Goal: Information Seeking & Learning: Learn about a topic

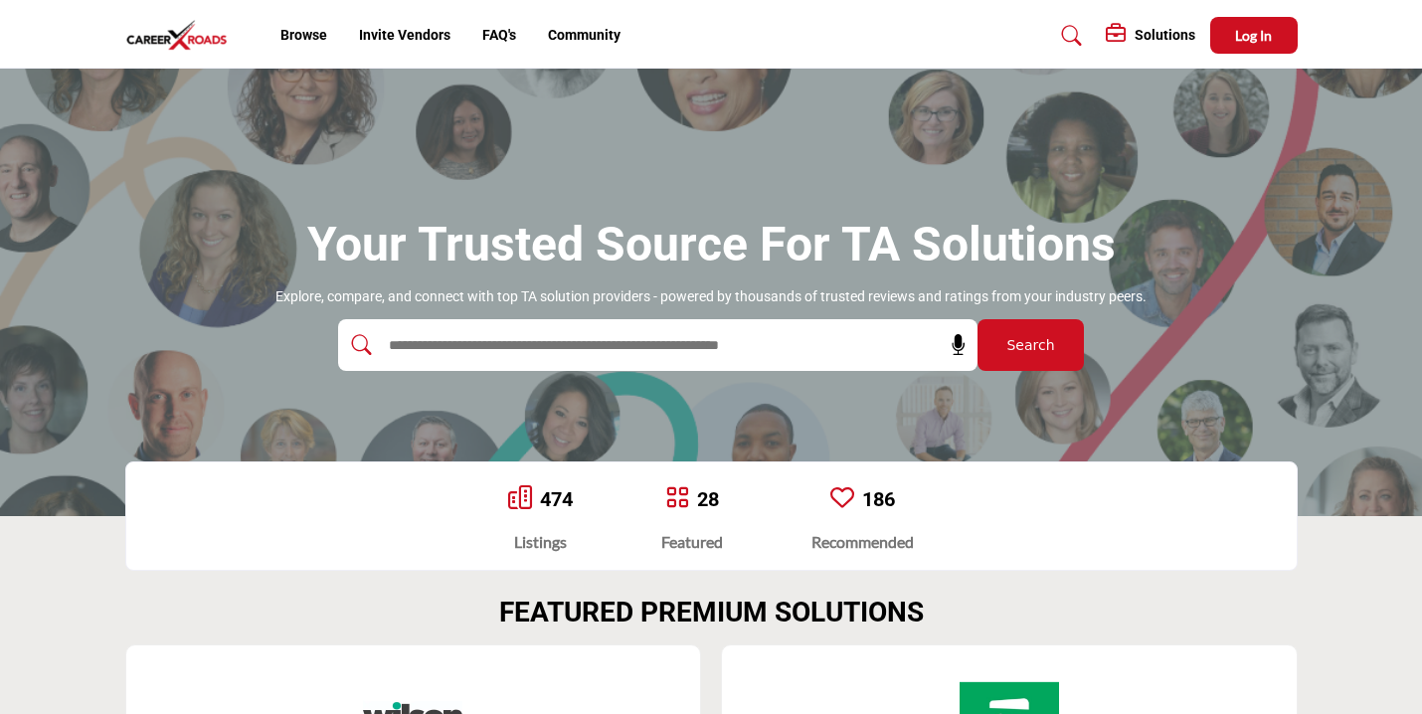
scroll to position [226, 0]
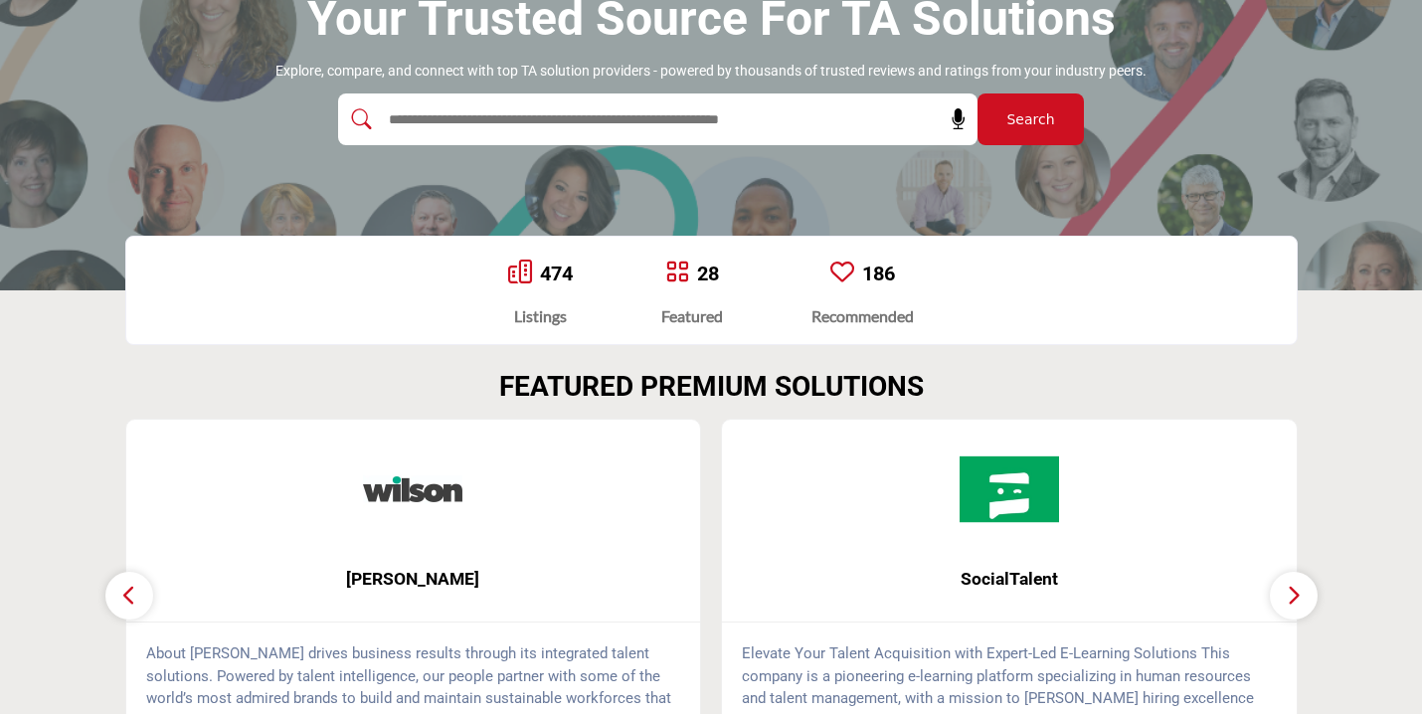
click at [621, 121] on input "text" at bounding box center [615, 119] width 474 height 30
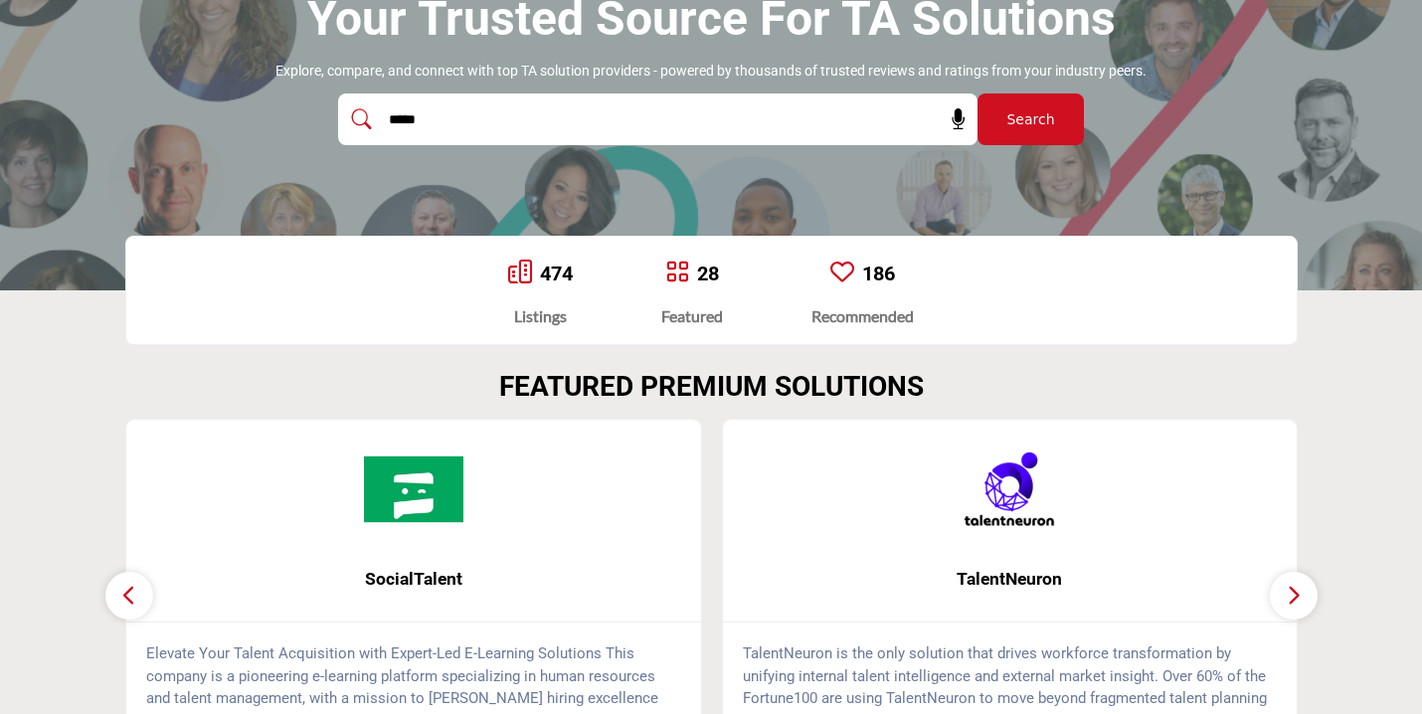
type input "*****"
click at [977, 93] on button "Search" at bounding box center [1030, 119] width 106 height 52
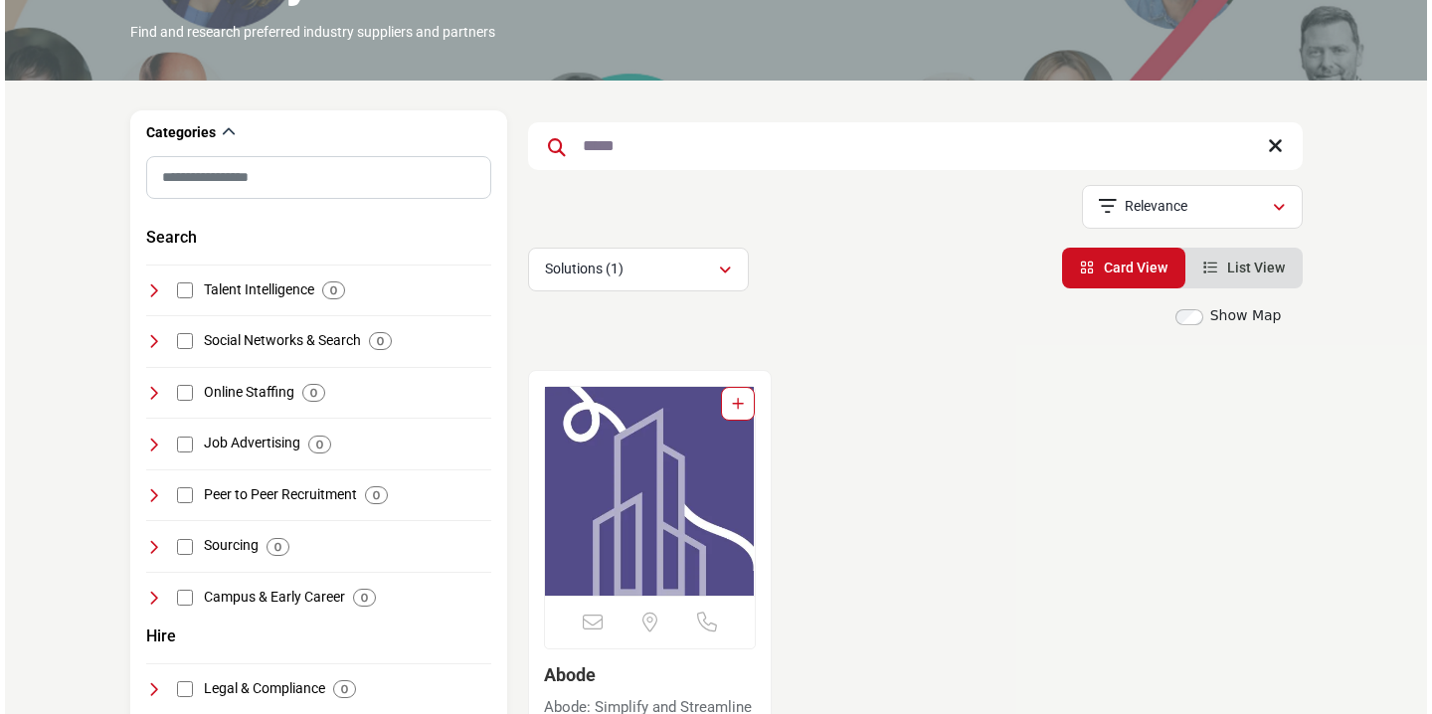
scroll to position [411, 0]
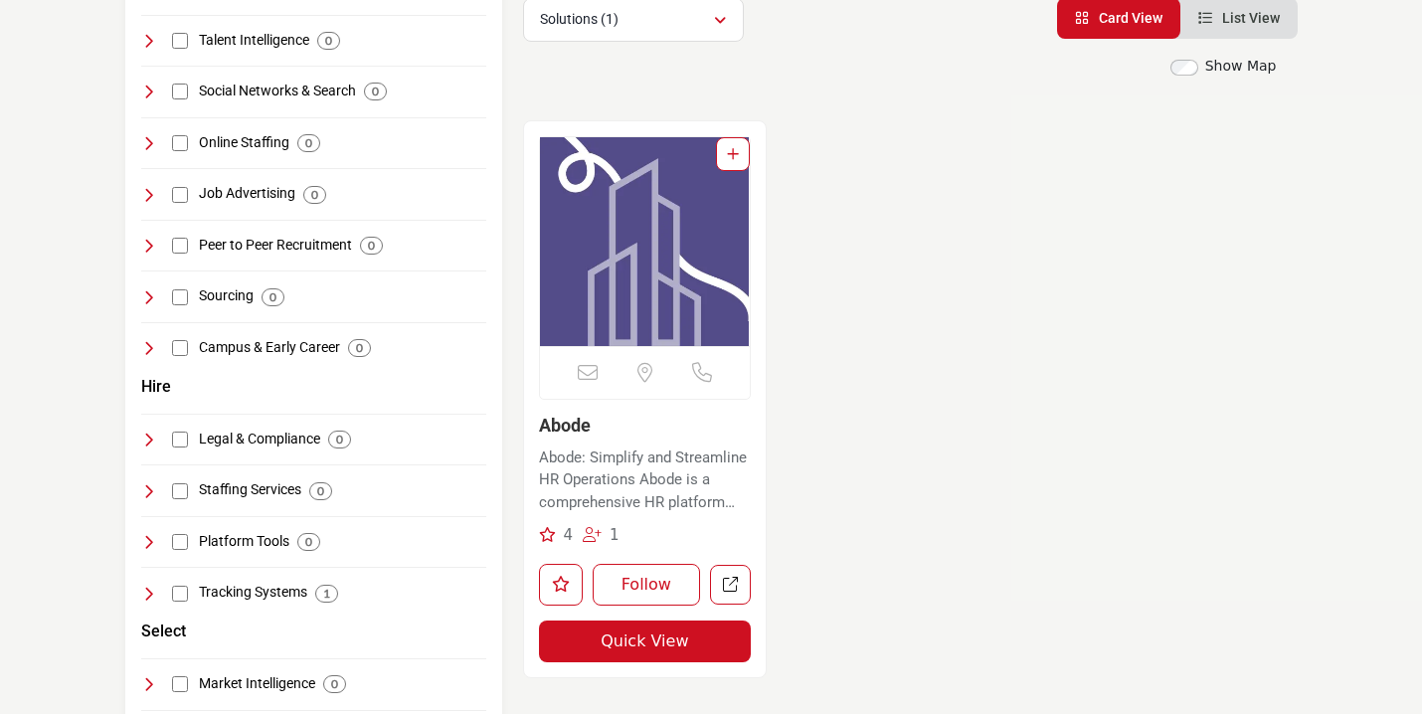
click at [567, 534] on span "4" at bounding box center [568, 535] width 10 height 18
click at [565, 442] on link "Abode: Simplify and Streamline HR Operations Abode is a comprehensive HR platfo…" at bounding box center [645, 478] width 213 height 73
click at [568, 415] on link "Abode" at bounding box center [565, 425] width 52 height 21
click at [646, 643] on button "Quick View" at bounding box center [645, 642] width 213 height 42
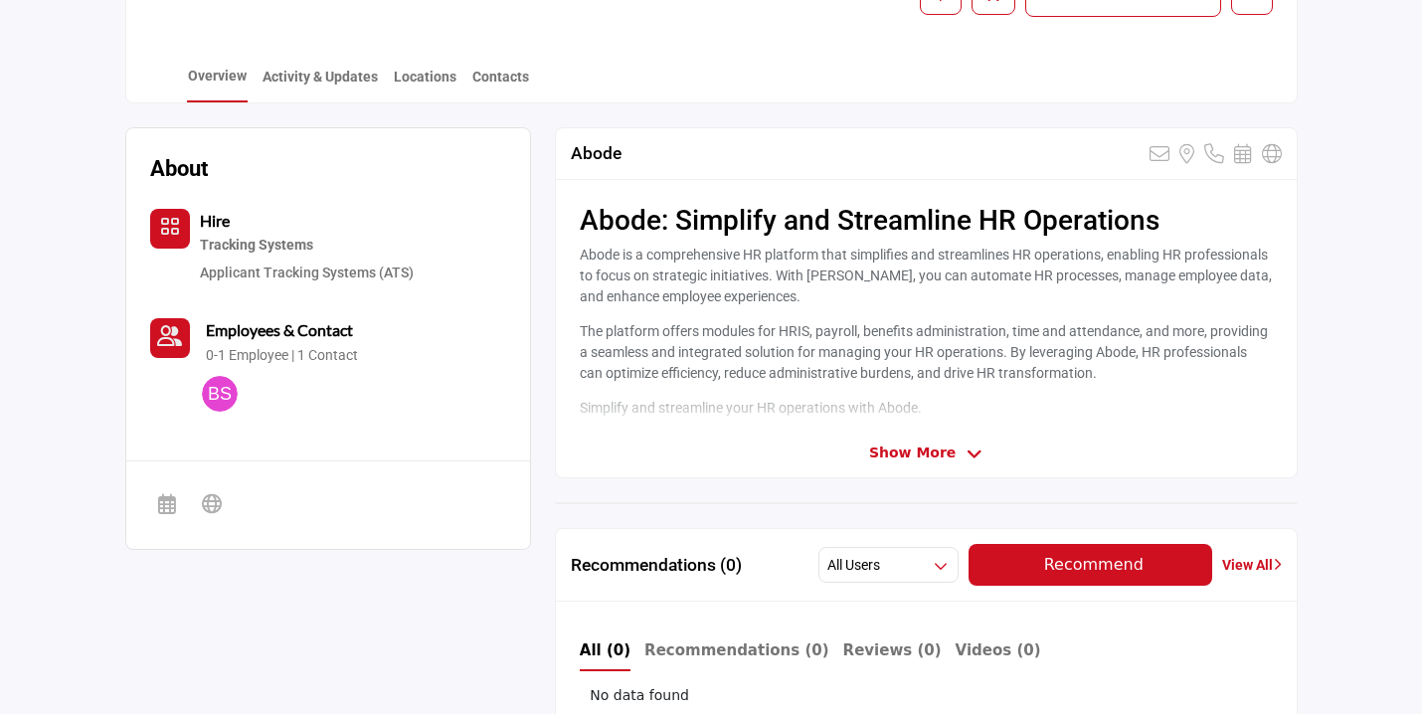
scroll to position [454, 0]
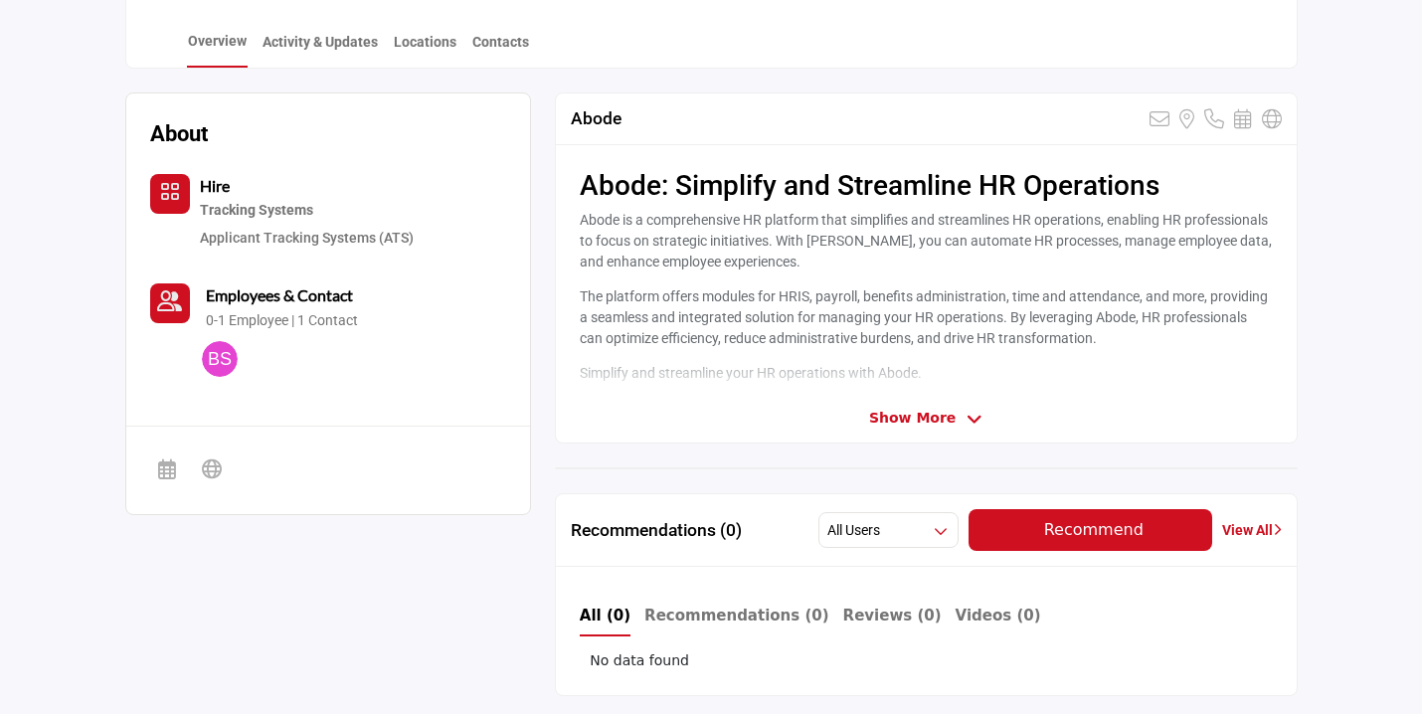
click at [898, 411] on span "Show More" at bounding box center [912, 418] width 87 height 21
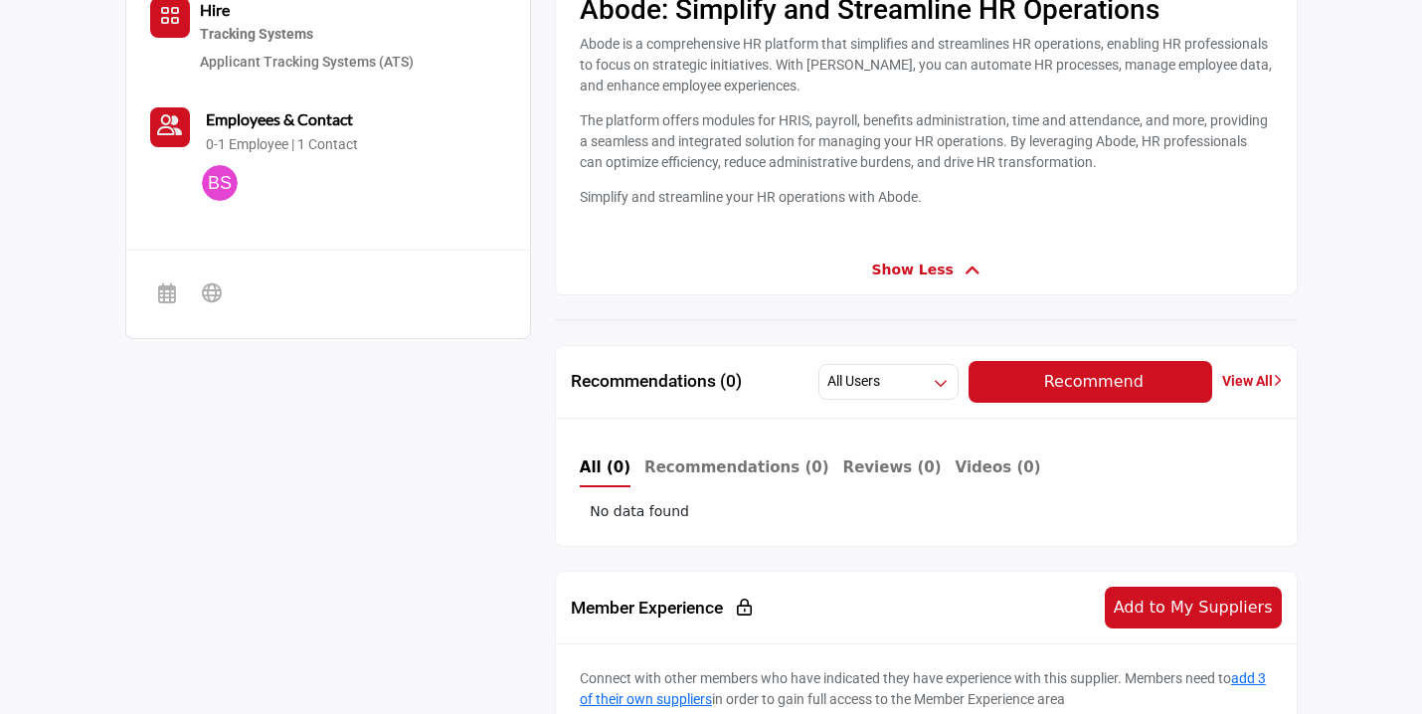
scroll to position [652, 0]
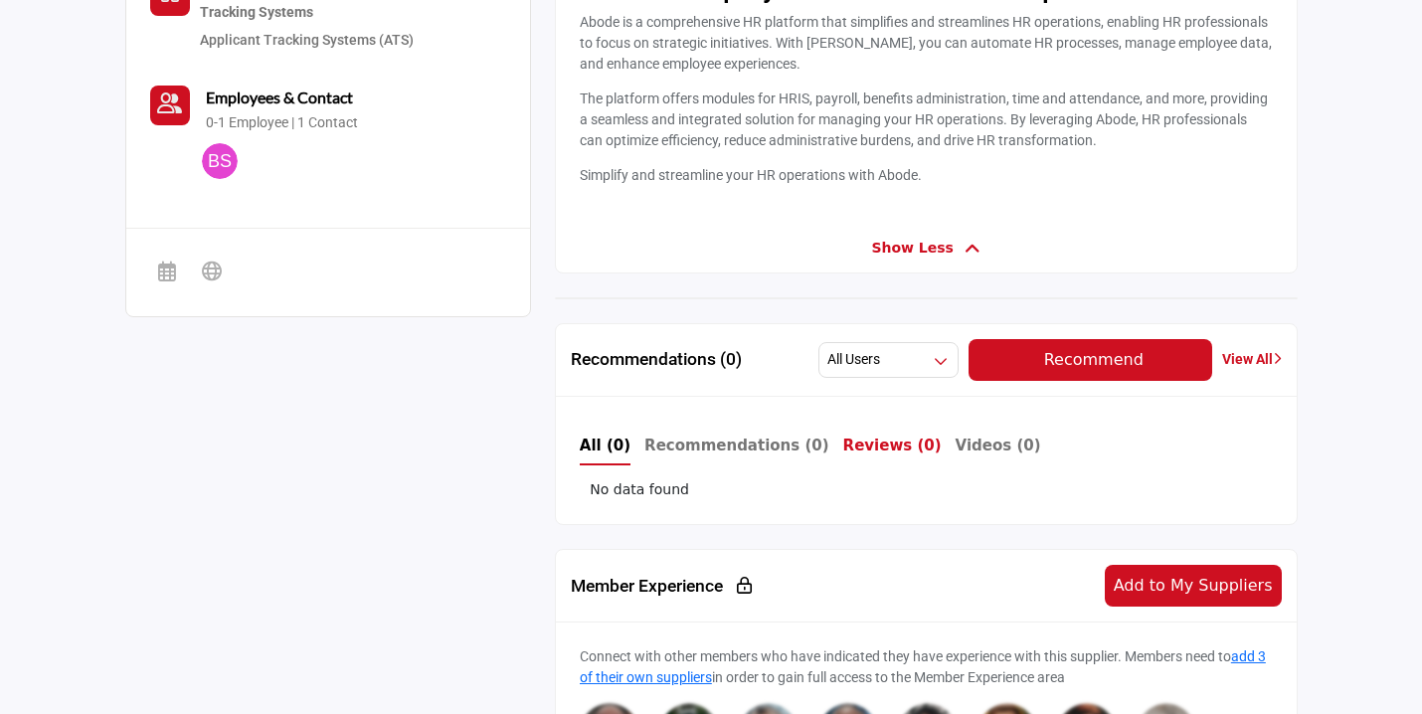
click at [879, 445] on b "Reviews (0)" at bounding box center [892, 446] width 98 height 18
click at [729, 449] on b "Recommendations ()" at bounding box center [731, 446] width 174 height 18
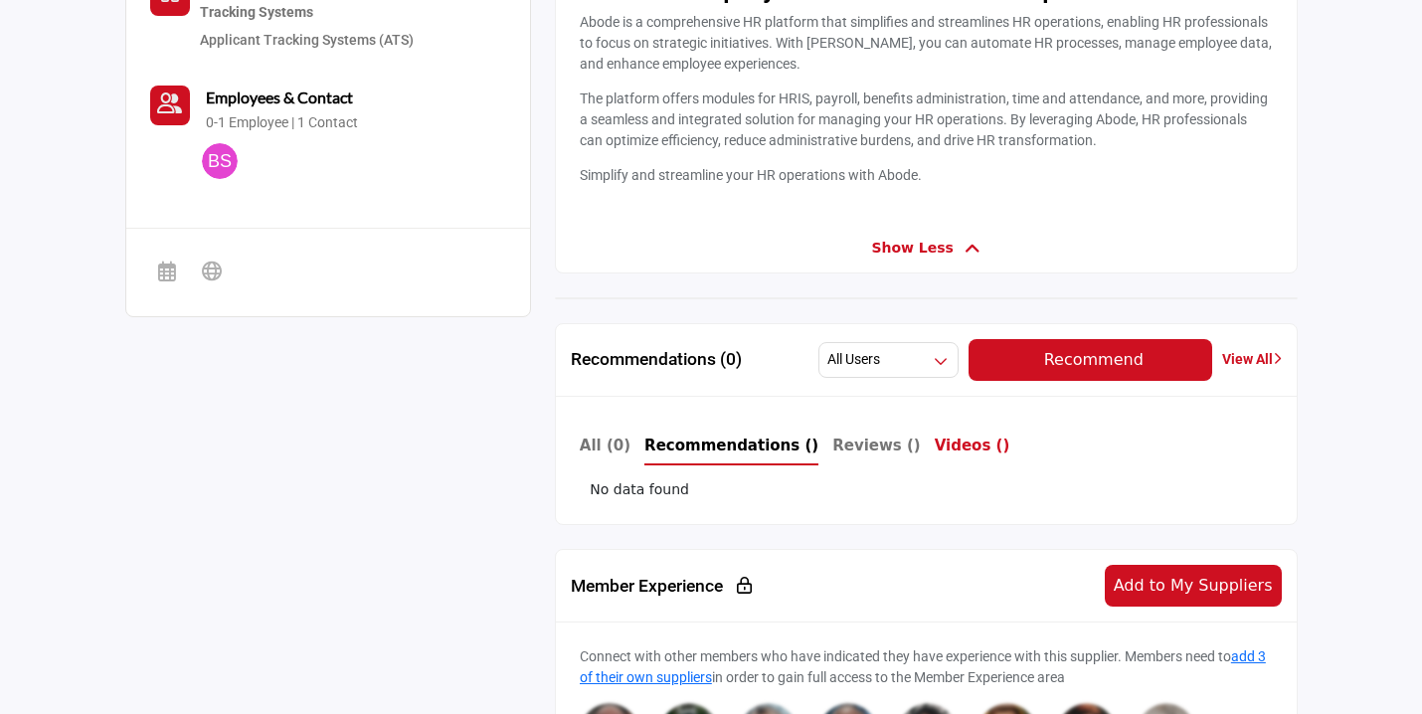
click at [935, 448] on b "Videos ()" at bounding box center [973, 446] width 76 height 18
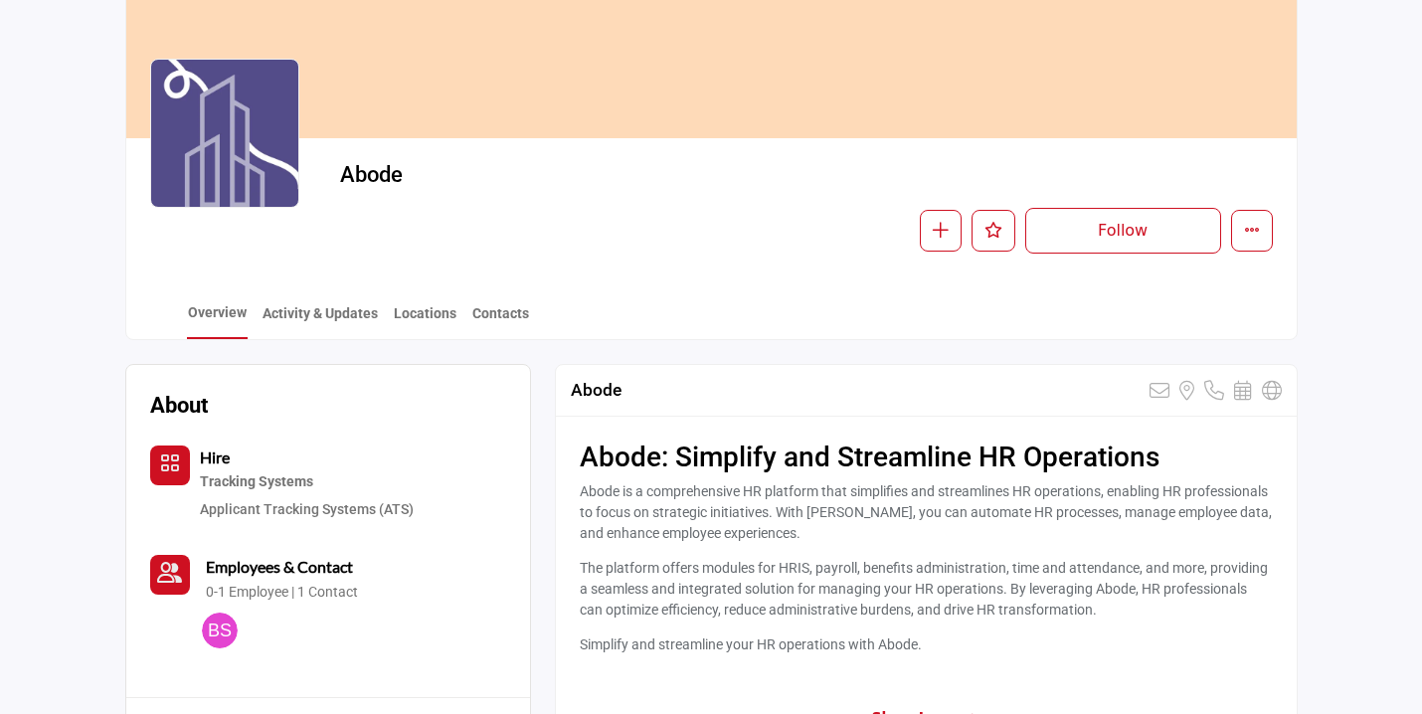
scroll to position [0, 0]
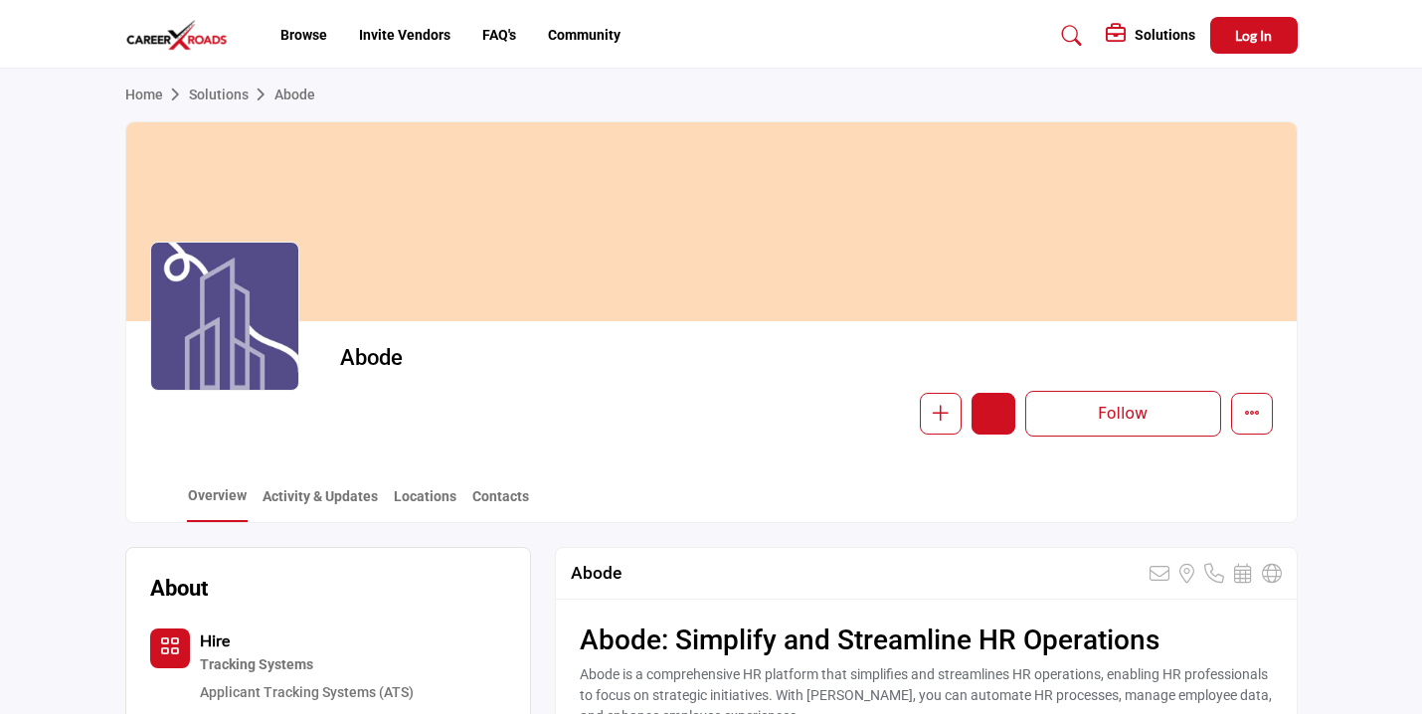
click at [994, 420] on icon "Like" at bounding box center [993, 413] width 18 height 16
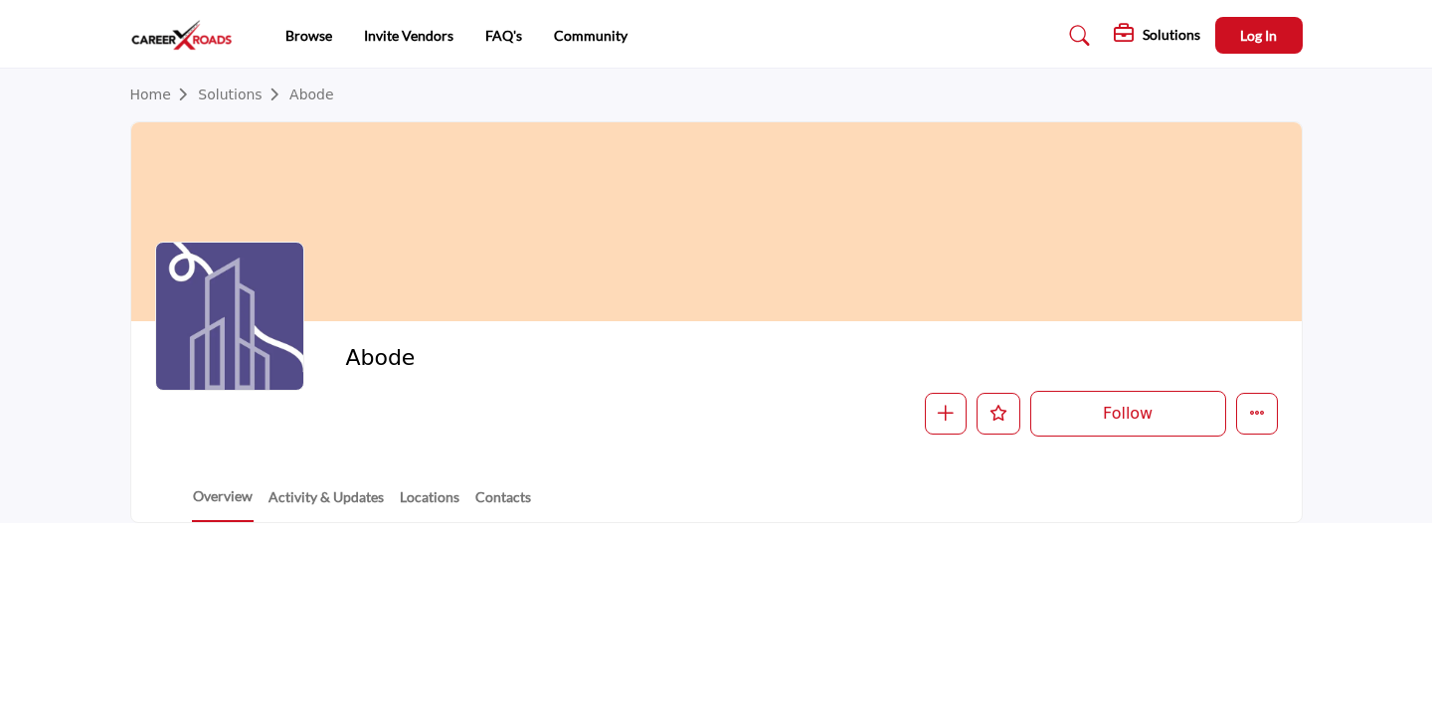
click at [824, 125] on div at bounding box center [716, 221] width 1170 height 199
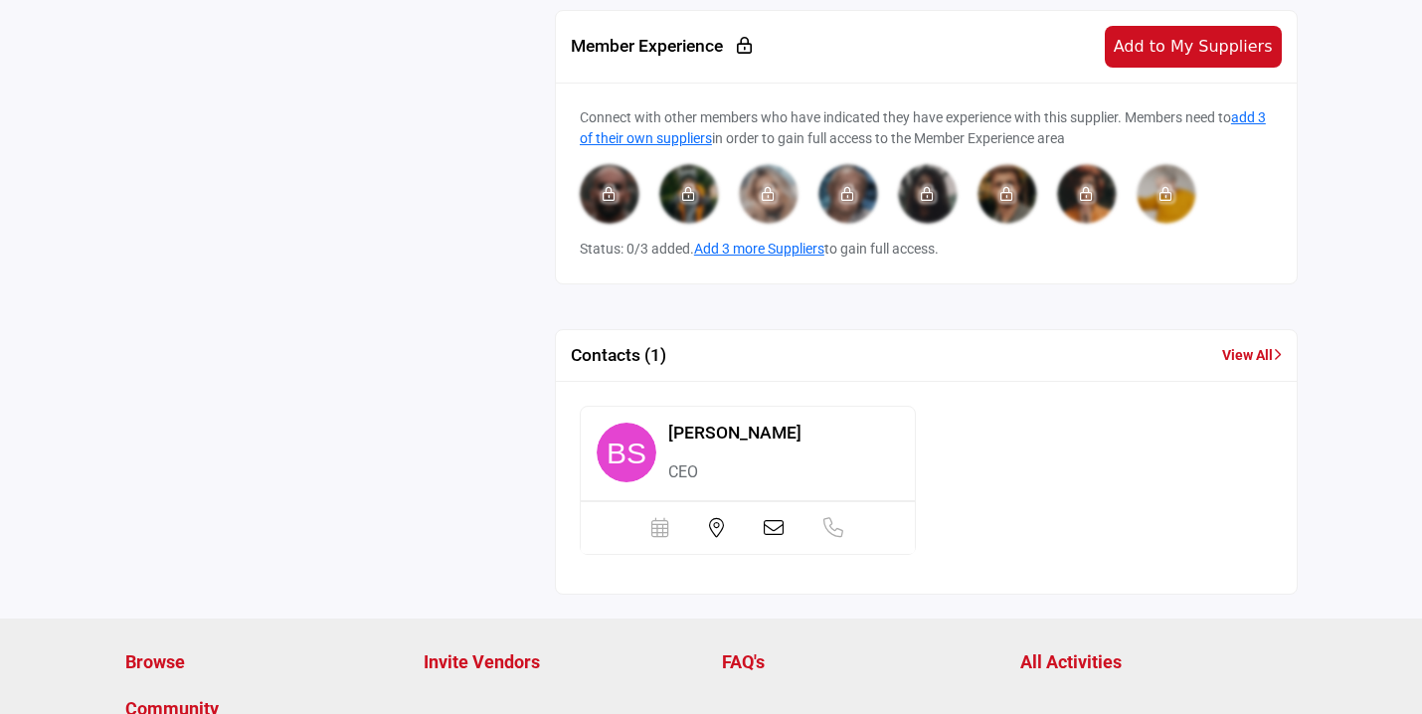
scroll to position [1179, 0]
